Goal: Information Seeking & Learning: Check status

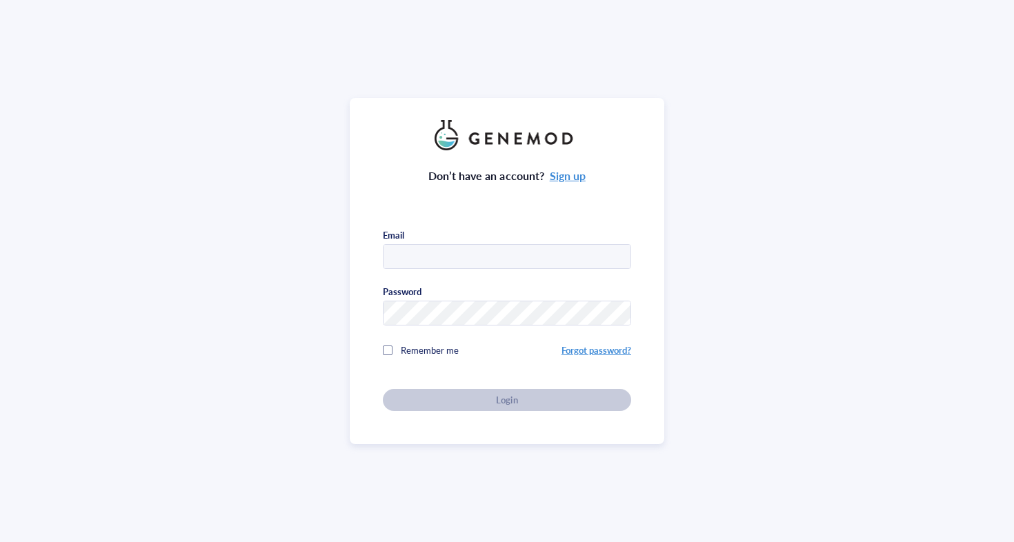
click at [0, 542] on com-1password-button at bounding box center [0, 542] width 0 height 0
type input "orders@ionlace.com"
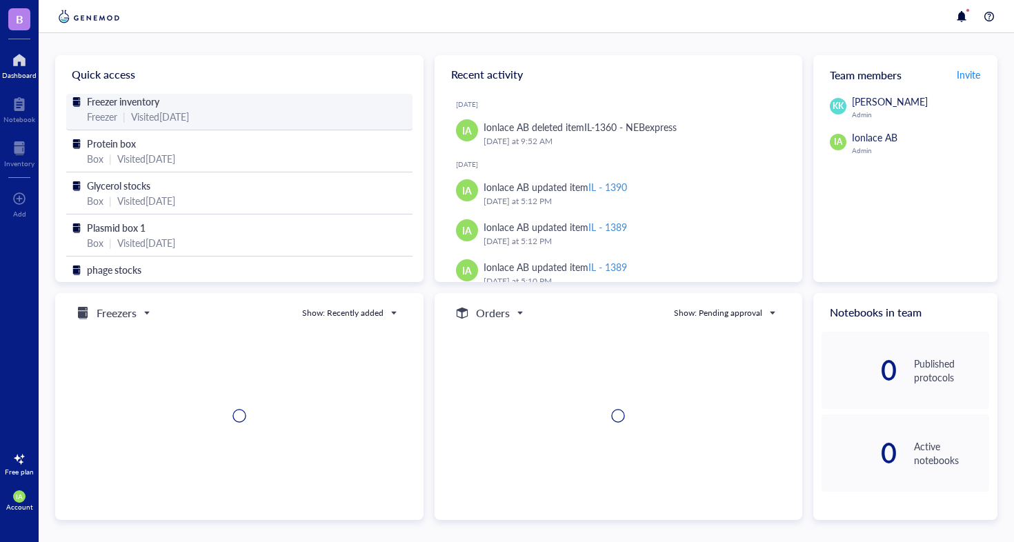
click at [198, 106] on div "Freezer inventory" at bounding box center [239, 101] width 305 height 15
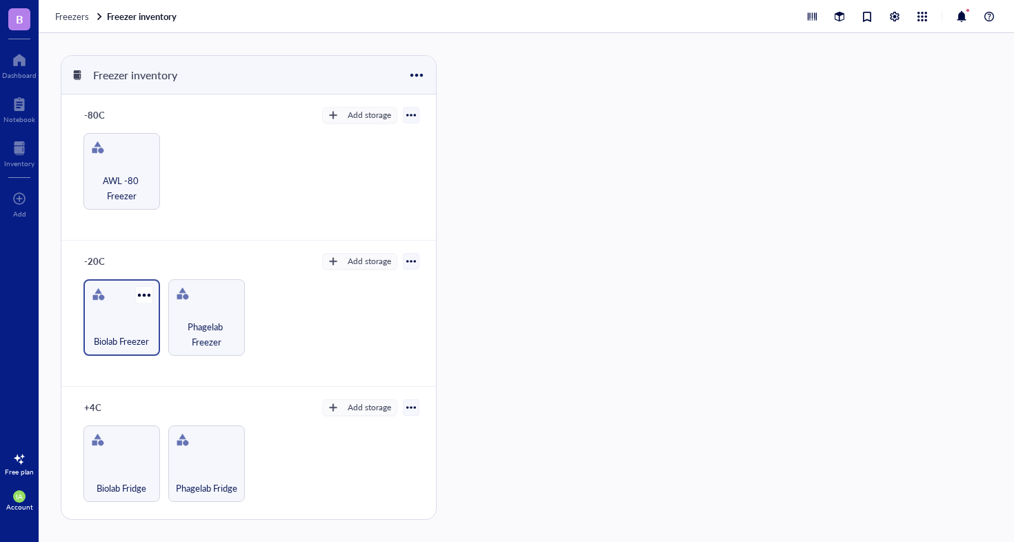
click at [123, 321] on div "Biolab Freezer" at bounding box center [121, 334] width 63 height 30
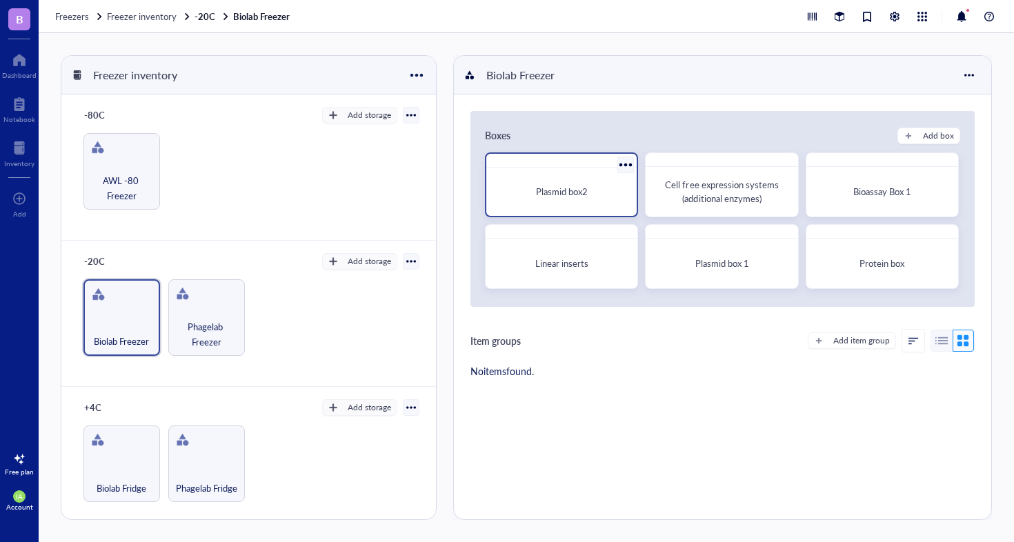
click at [584, 197] on span "Plasmid box2" at bounding box center [562, 191] width 52 height 13
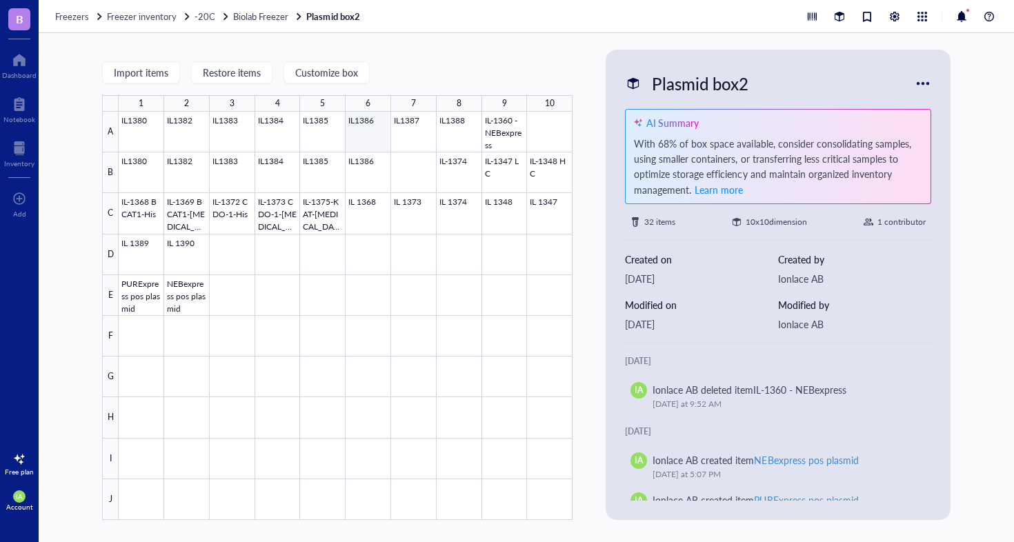
click at [354, 137] on div at bounding box center [346, 316] width 454 height 408
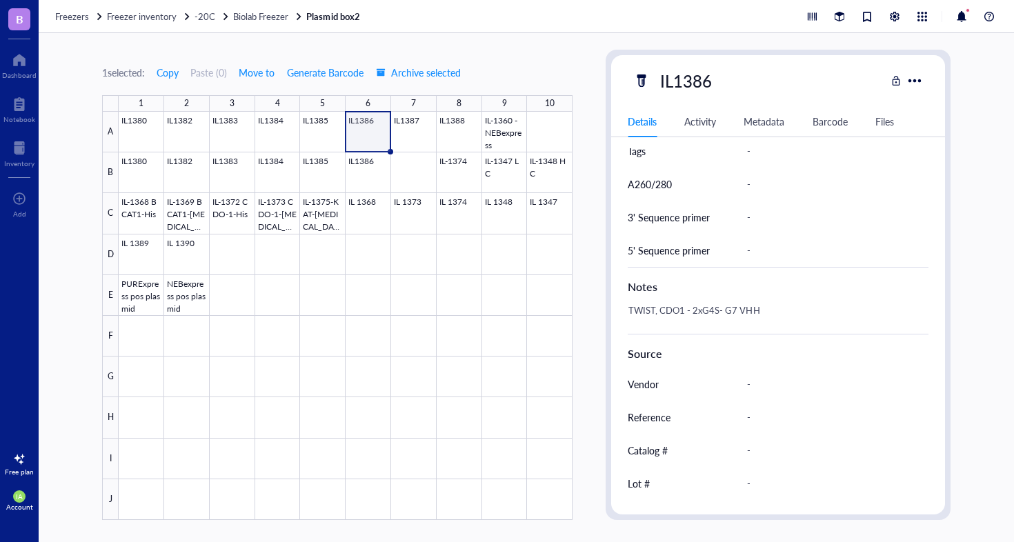
scroll to position [550, 0]
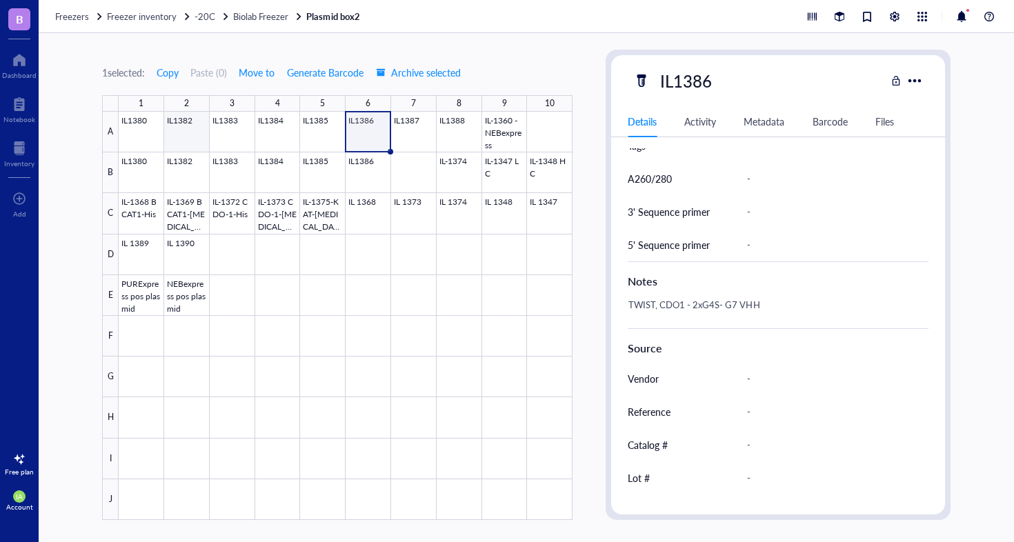
click at [185, 123] on div at bounding box center [346, 316] width 454 height 408
click at [139, 169] on div at bounding box center [346, 316] width 454 height 408
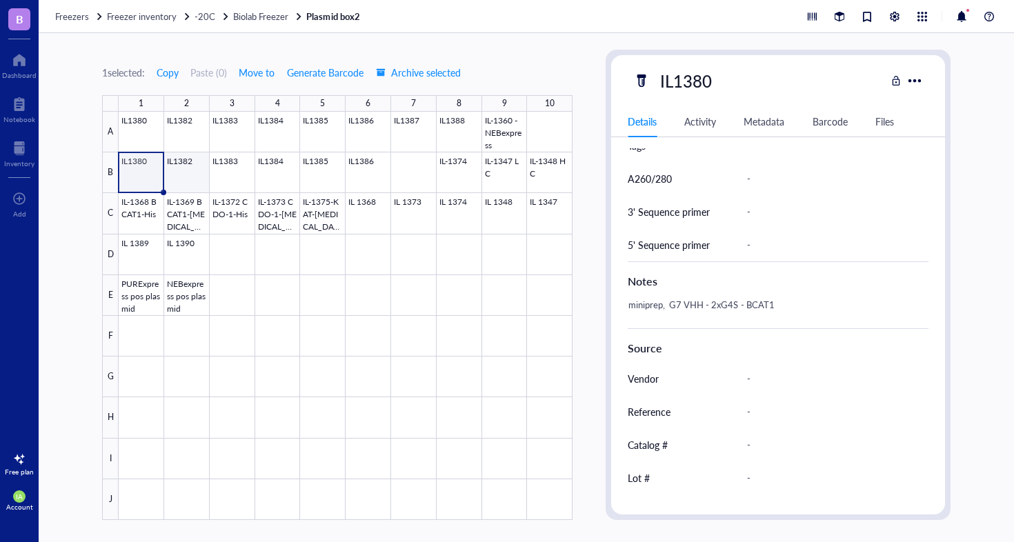
click at [181, 170] on div at bounding box center [346, 316] width 454 height 408
click at [246, 175] on div at bounding box center [346, 316] width 454 height 408
click at [271, 175] on div at bounding box center [346, 316] width 454 height 408
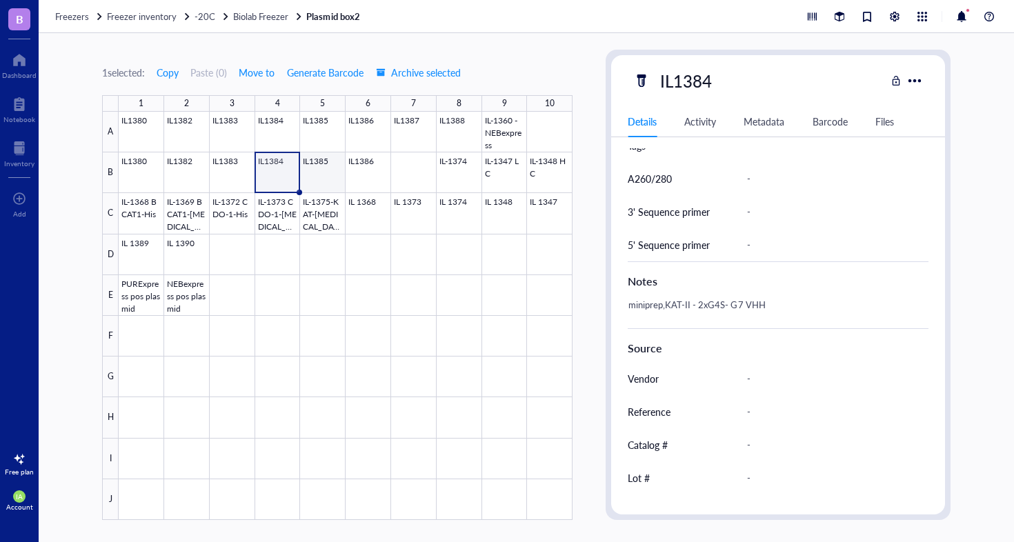
click at [308, 177] on div at bounding box center [346, 316] width 454 height 408
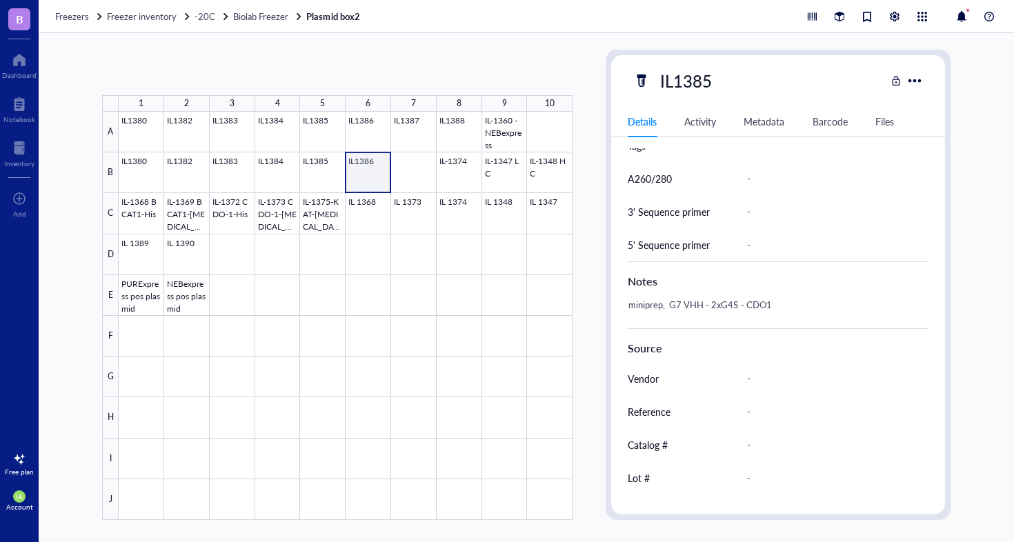
click at [362, 172] on div at bounding box center [346, 316] width 454 height 408
click at [447, 170] on div at bounding box center [346, 316] width 454 height 408
